Goal: Information Seeking & Learning: Find specific page/section

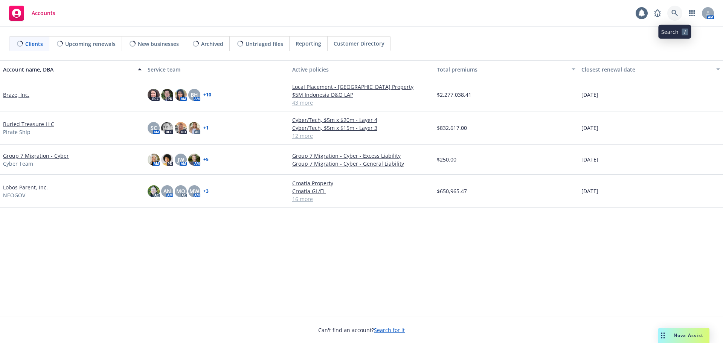
click at [674, 12] on icon at bounding box center [675, 13] width 7 height 7
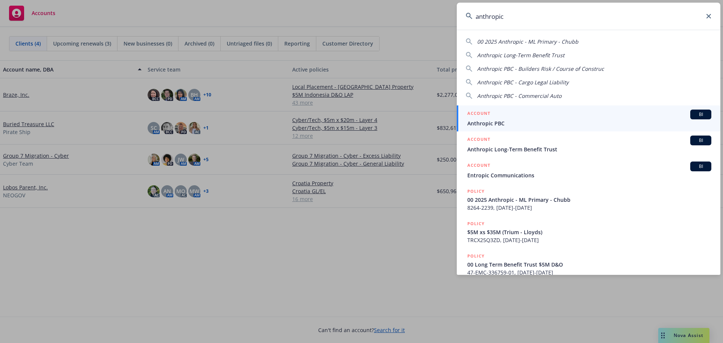
type input "anthropic"
click at [526, 123] on span "Anthropic PBC" at bounding box center [590, 123] width 244 height 8
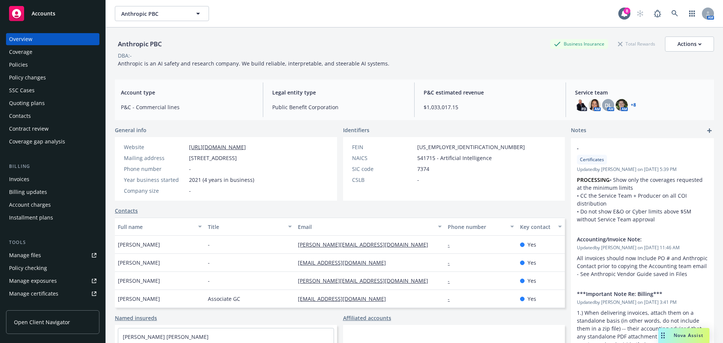
click at [16, 63] on div "Policies" at bounding box center [18, 65] width 19 height 12
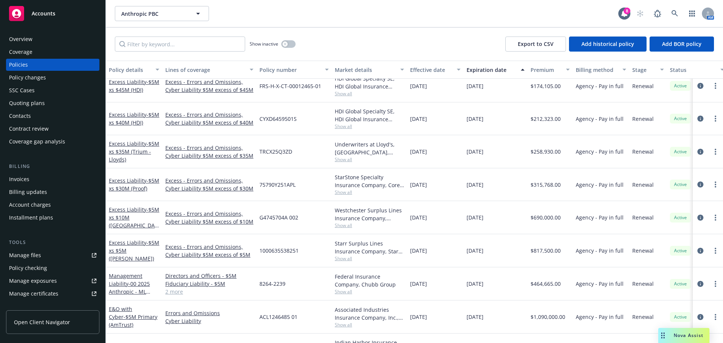
scroll to position [490, 0]
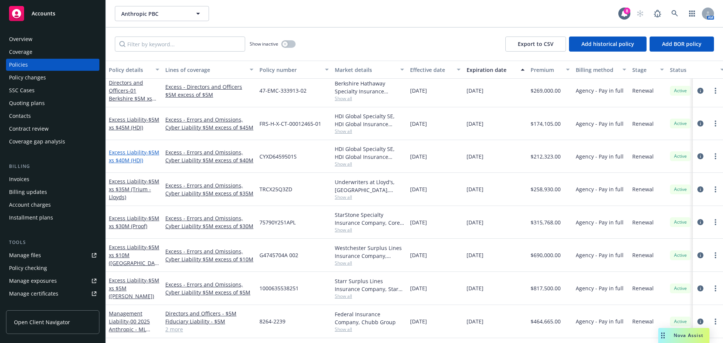
click at [125, 158] on span "- $5M xs $40M (HDI)" at bounding box center [134, 156] width 50 height 15
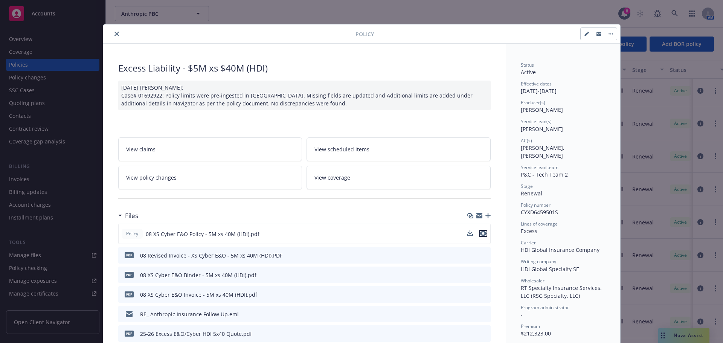
click at [482, 234] on icon "preview file" at bounding box center [483, 233] width 7 height 5
click at [112, 30] on button "close" at bounding box center [116, 33] width 9 height 9
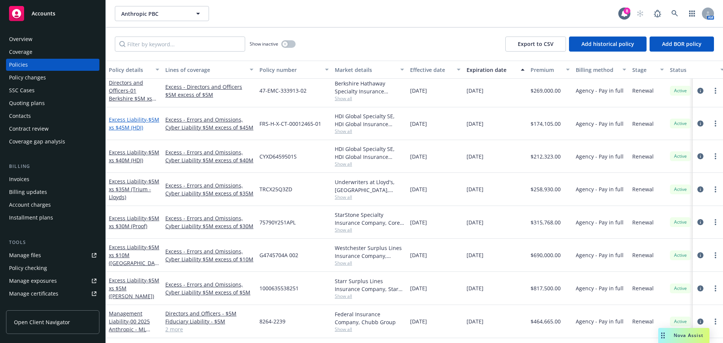
click at [128, 124] on span "- $5M xs $45M (HDI)" at bounding box center [134, 123] width 50 height 15
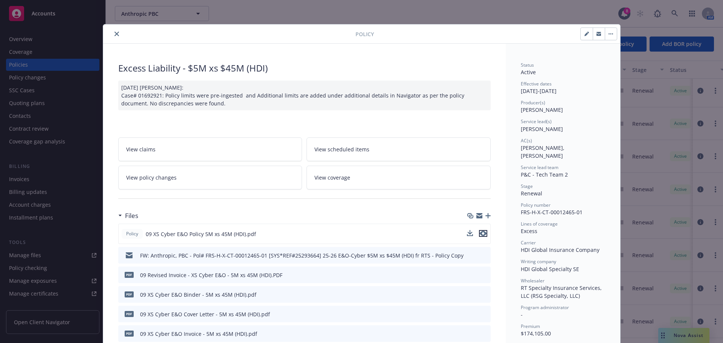
click at [480, 234] on icon "preview file" at bounding box center [483, 233] width 7 height 5
click at [115, 34] on icon "close" at bounding box center [117, 34] width 5 height 5
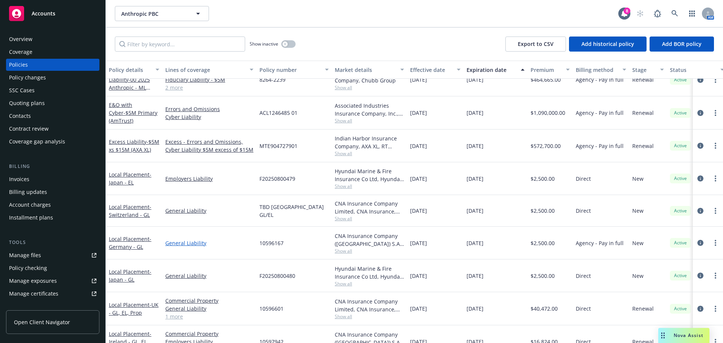
scroll to position [416, 0]
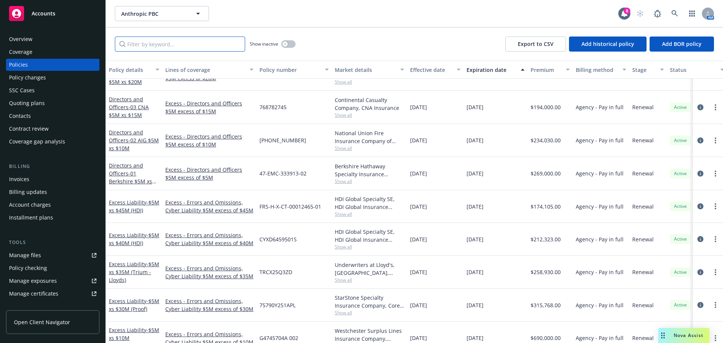
click at [187, 45] on input "Filter by keyword..." at bounding box center [180, 44] width 130 height 15
type input "cyber"
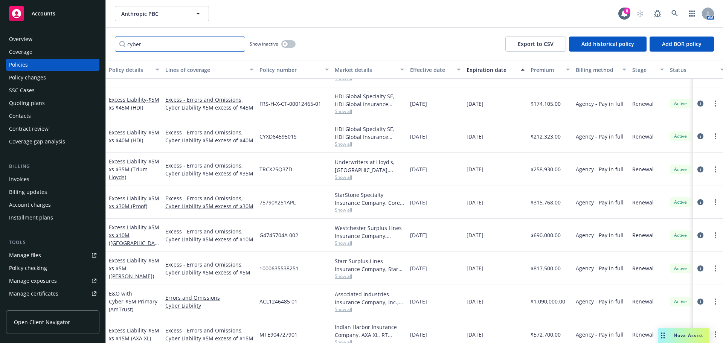
scroll to position [69, 0]
